Goal: Transaction & Acquisition: Purchase product/service

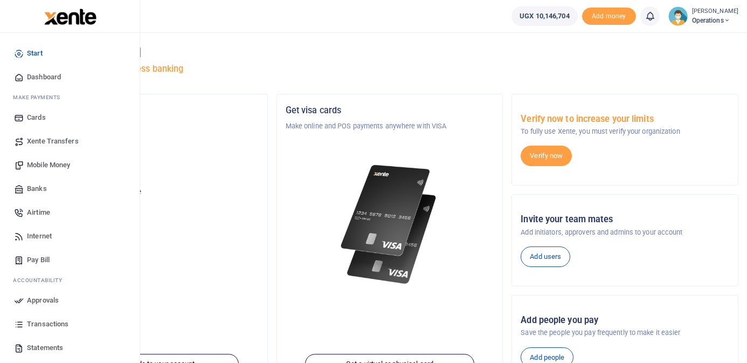
click at [65, 164] on span "Mobile Money" at bounding box center [48, 165] width 43 height 11
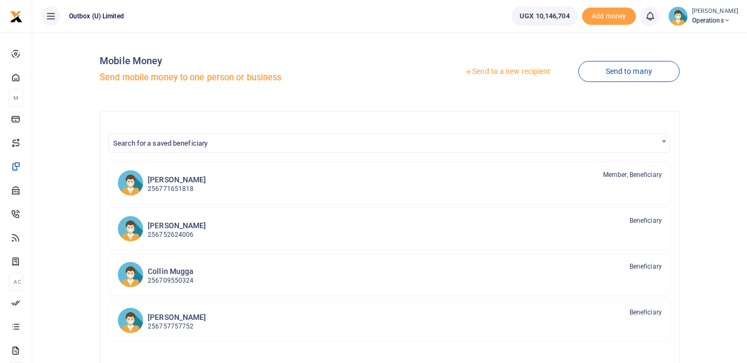
click at [513, 68] on link "Send to a new recipient" at bounding box center [507, 71] width 141 height 19
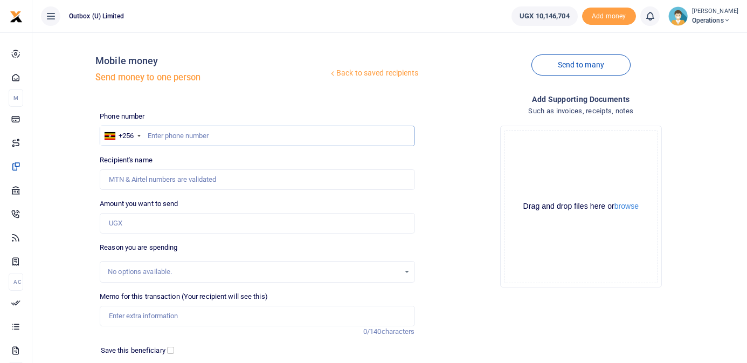
click at [237, 140] on input "text" at bounding box center [257, 136] width 315 height 20
click at [274, 71] on div "Mobile money Send money to one person" at bounding box center [211, 71] width 233 height 33
drag, startPoint x: 201, startPoint y: 139, endPoint x: 167, endPoint y: 137, distance: 34.5
click at [167, 137] on input "705906751" at bounding box center [257, 136] width 315 height 20
click at [204, 134] on input "705906751" at bounding box center [257, 136] width 315 height 20
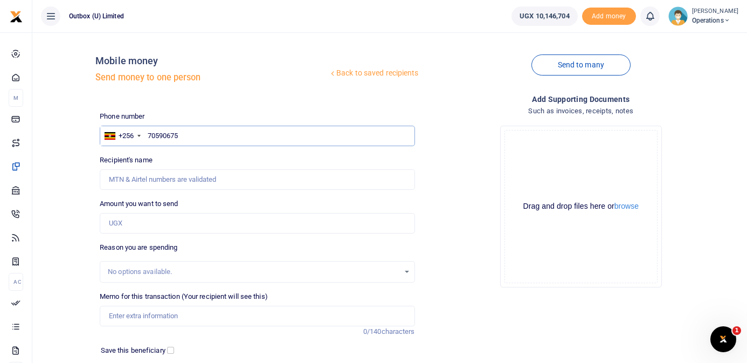
type input "705906751"
click at [220, 96] on div "Back to saved recipients Mobile money Send money to one person" at bounding box center [256, 71] width 323 height 61
type input "Faith Kisakye"
click at [182, 222] on input "Amount you want to send" at bounding box center [257, 223] width 315 height 20
type input "185,000"
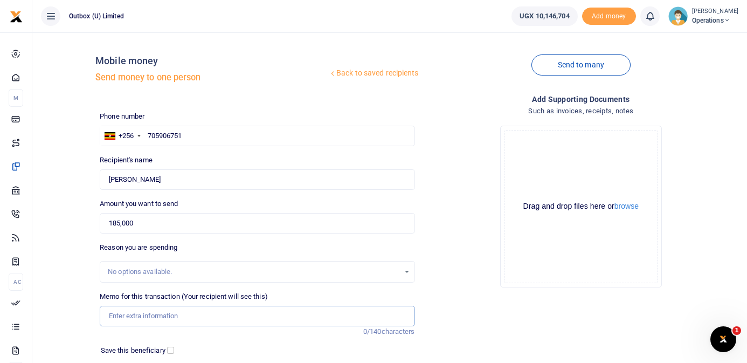
click at [141, 315] on input "Memo for this transaction (Your recipient will see this)" at bounding box center [257, 316] width 315 height 20
click at [215, 316] on input "Hi Innovator payment for 4 pizzas for the Master" at bounding box center [257, 316] width 315 height 20
click at [323, 315] on input "Hi Innovator payment for 4 pizzas being a snack for the Master" at bounding box center [257, 316] width 315 height 20
type input "Hi Innovator payment for 4 pizzas being a snack for the Masterclass on 10th Sept"
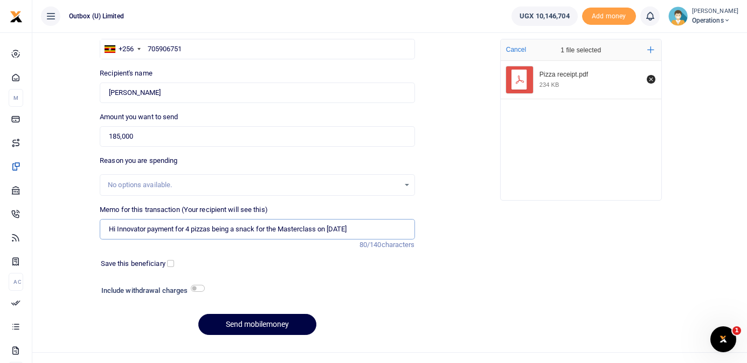
scroll to position [90, 0]
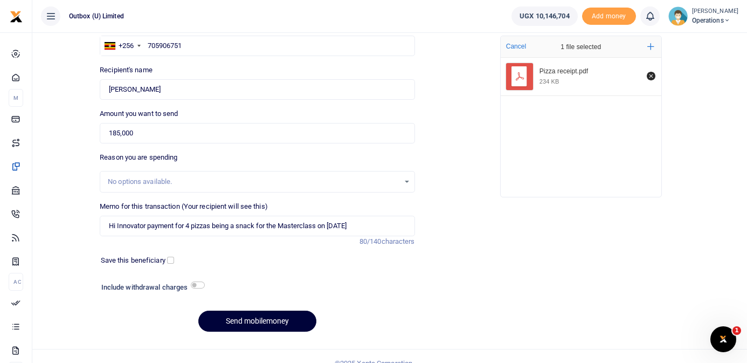
click at [267, 320] on button "Send mobilemoney" at bounding box center [257, 320] width 118 height 21
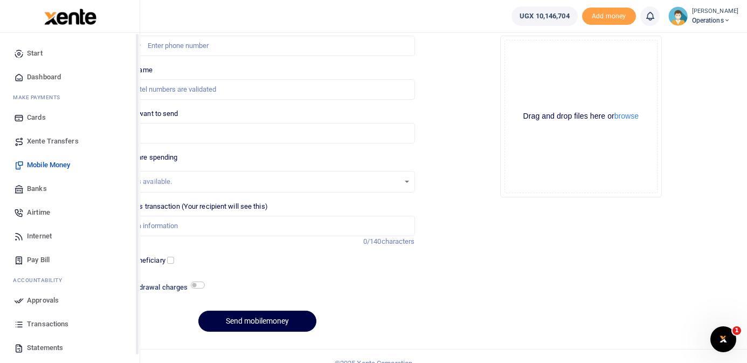
click at [33, 74] on span "Dashboard" at bounding box center [44, 77] width 34 height 11
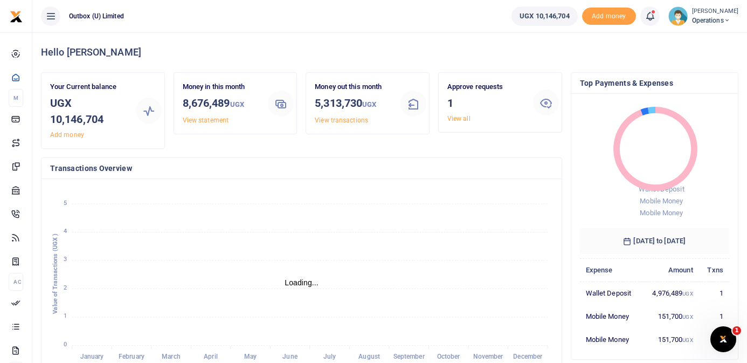
scroll to position [1, 1]
click at [463, 117] on link "View all" at bounding box center [458, 119] width 23 height 8
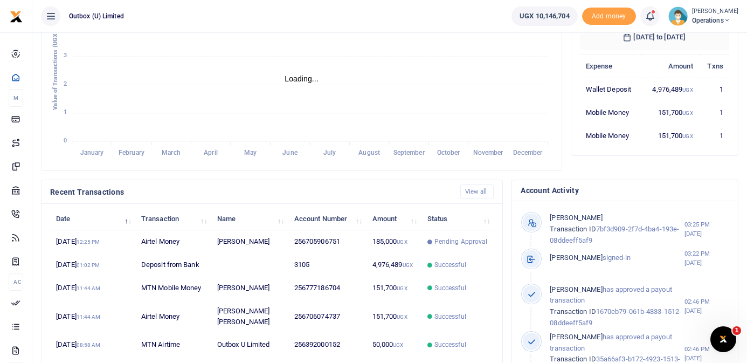
scroll to position [210, 0]
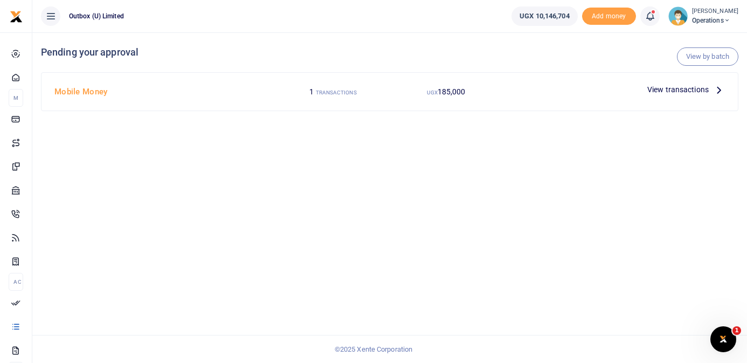
click at [717, 90] on icon at bounding box center [719, 90] width 12 height 12
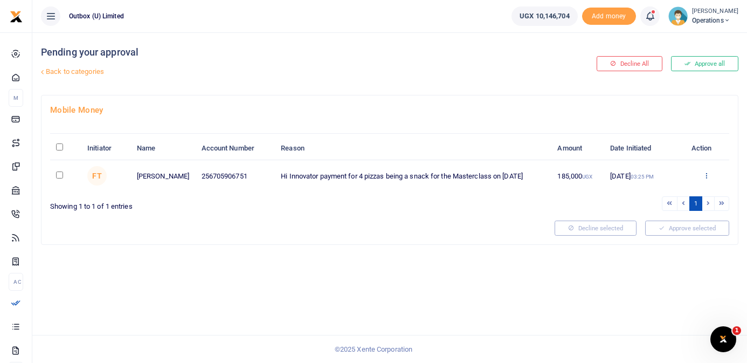
click at [707, 174] on icon at bounding box center [706, 175] width 7 height 8
click at [666, 194] on link "Approve" at bounding box center [667, 193] width 85 height 15
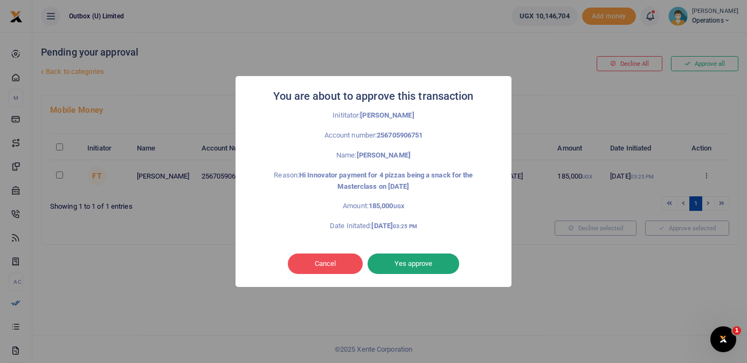
click at [437, 259] on button "Yes approve" at bounding box center [414, 263] width 92 height 20
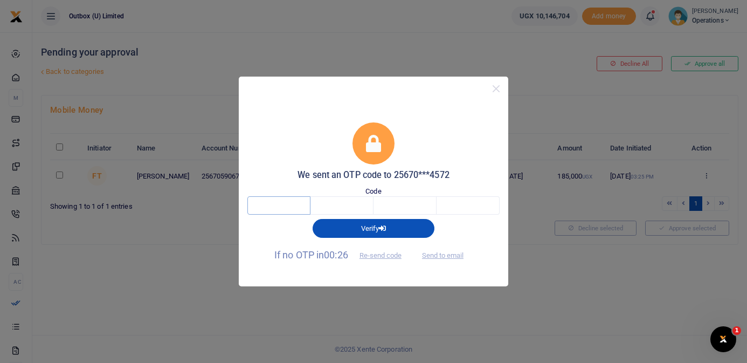
click at [303, 207] on input "text" at bounding box center [278, 205] width 63 height 18
type input "6"
type input "5"
type input "7"
type input "0"
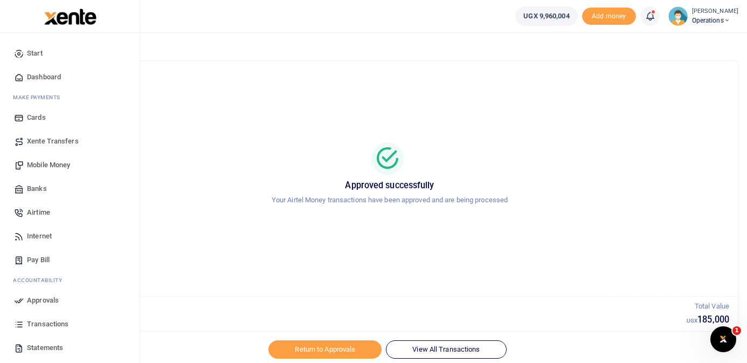
click at [56, 76] on span "Dashboard" at bounding box center [44, 77] width 34 height 11
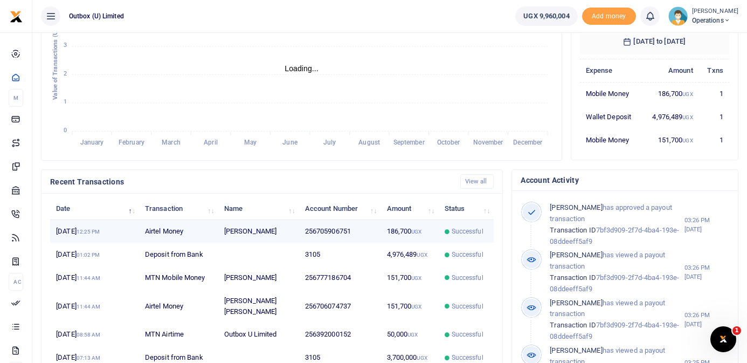
scroll to position [1, 1]
click at [352, 231] on td "256705906751" at bounding box center [340, 231] width 82 height 23
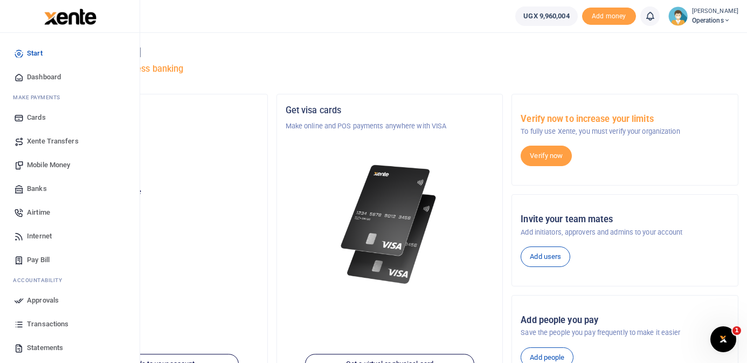
click at [56, 162] on span "Mobile Money" at bounding box center [48, 165] width 43 height 11
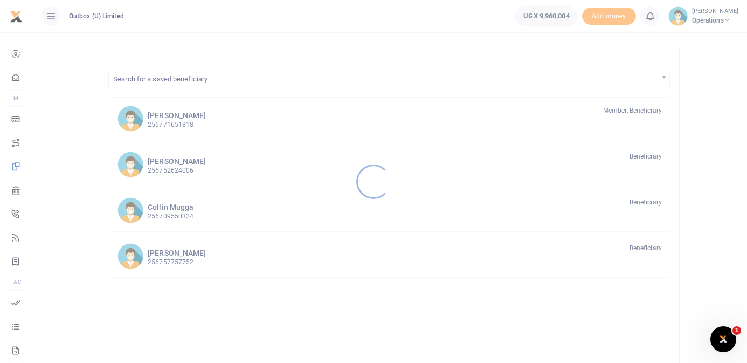
scroll to position [69, 0]
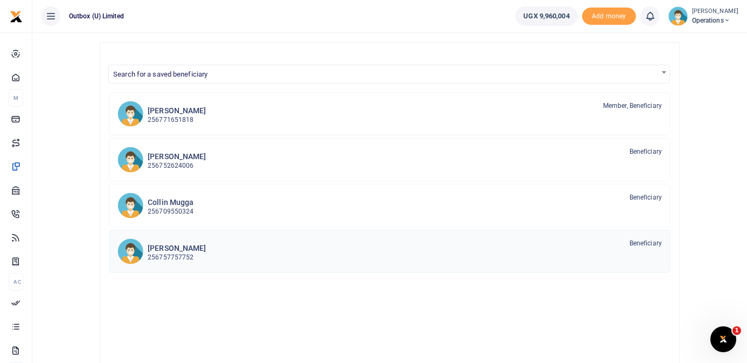
click at [195, 250] on h6 "[PERSON_NAME]" at bounding box center [177, 248] width 58 height 9
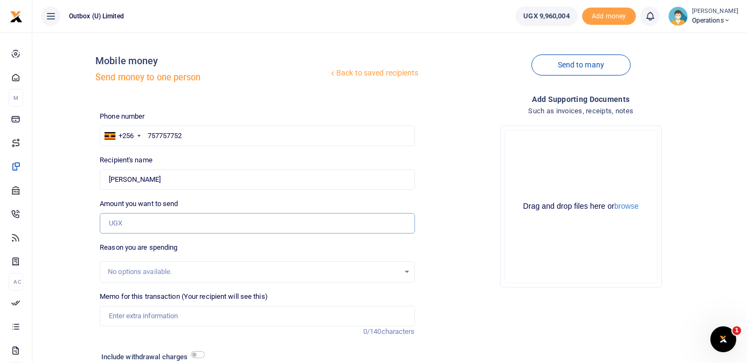
click at [162, 225] on input "Amount you want to send" at bounding box center [257, 223] width 315 height 20
type input "40,000"
click at [179, 317] on input "Memo for this transaction (Your recipient will see this)" at bounding box center [257, 316] width 315 height 20
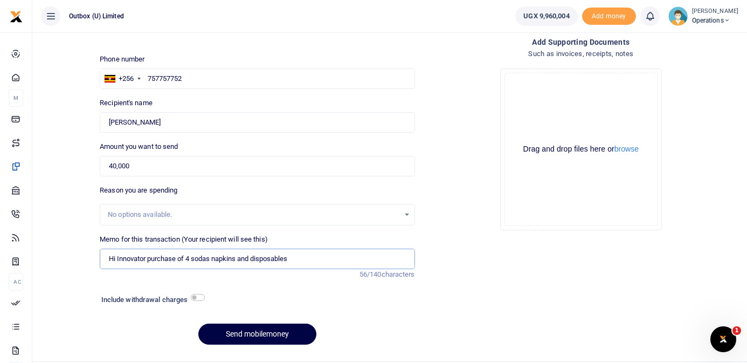
scroll to position [60, 0]
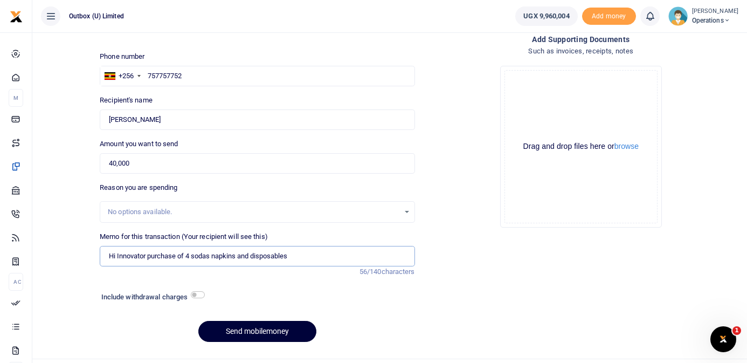
type input "Hi Innovator purchase of 4 sodas napkins and disposables"
click at [268, 329] on button "Send mobilemoney" at bounding box center [257, 331] width 118 height 21
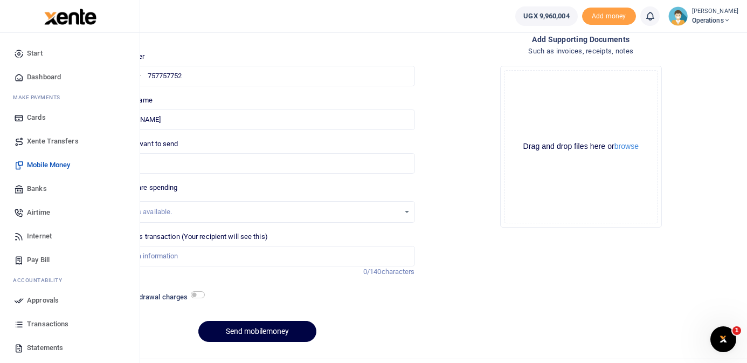
click at [43, 77] on span "Dashboard" at bounding box center [44, 77] width 34 height 11
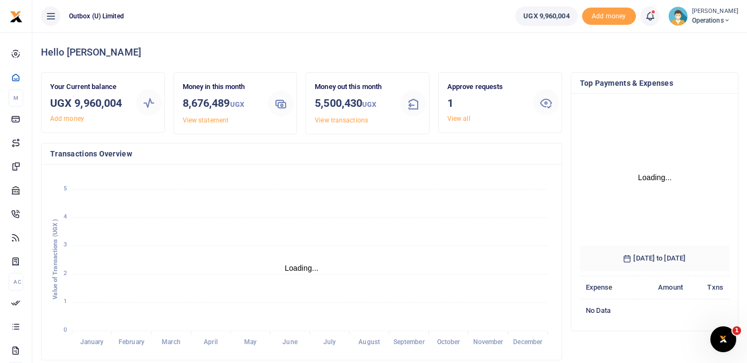
click at [461, 114] on div at bounding box center [373, 181] width 747 height 363
click at [462, 122] on div "Approve requests 1 View all" at bounding box center [486, 102] width 86 height 42
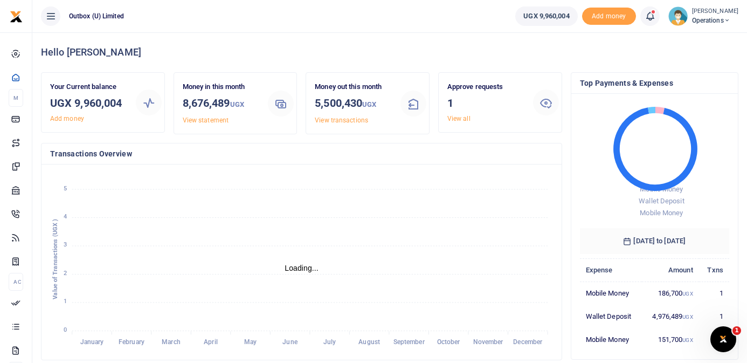
scroll to position [1, 1]
click at [462, 120] on link "View all" at bounding box center [458, 119] width 23 height 8
click at [472, 103] on h3 "1" at bounding box center [485, 103] width 77 height 16
